Goal: Communication & Community: Share content

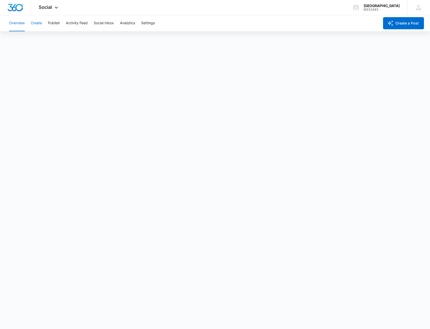
click at [38, 25] on button "Create" at bounding box center [36, 23] width 11 height 16
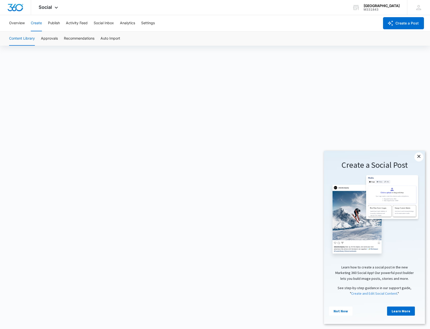
drag, startPoint x: 421, startPoint y: 157, endPoint x: 418, endPoint y: 156, distance: 3.4
click at [421, 157] on link "×" at bounding box center [419, 157] width 9 height 9
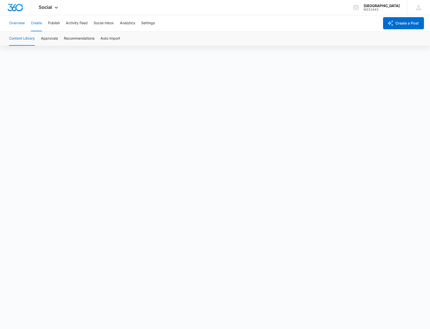
click at [20, 22] on button "Overview" at bounding box center [17, 23] width 16 height 16
click at [112, 23] on button "Social Inbox" at bounding box center [104, 23] width 20 height 16
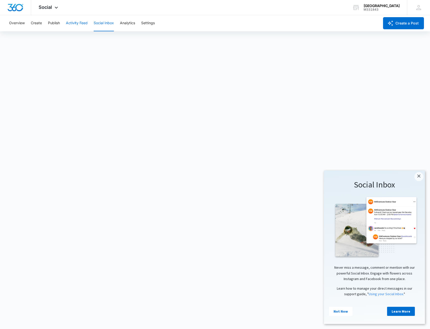
click at [86, 23] on button "Activity Feed" at bounding box center [77, 23] width 22 height 16
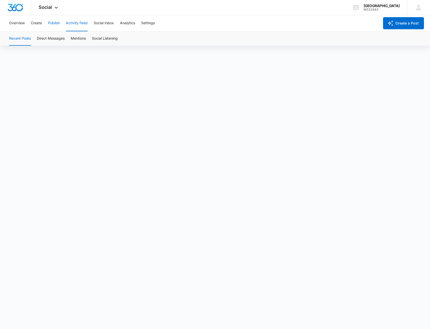
click at [56, 24] on button "Publish" at bounding box center [54, 23] width 12 height 16
click at [40, 24] on button "Create" at bounding box center [36, 23] width 11 height 16
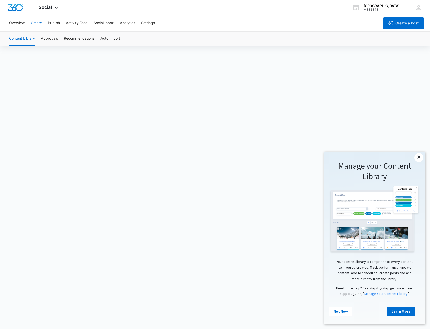
click at [423, 158] on link "×" at bounding box center [419, 157] width 9 height 9
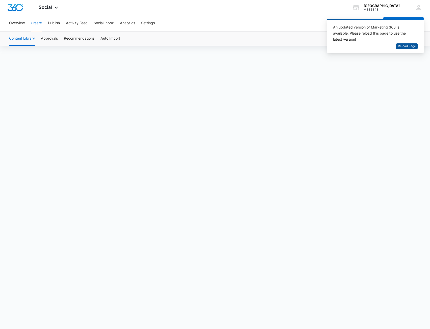
click at [410, 45] on span "Reload Page" at bounding box center [407, 46] width 18 height 5
